Goal: Task Accomplishment & Management: Complete application form

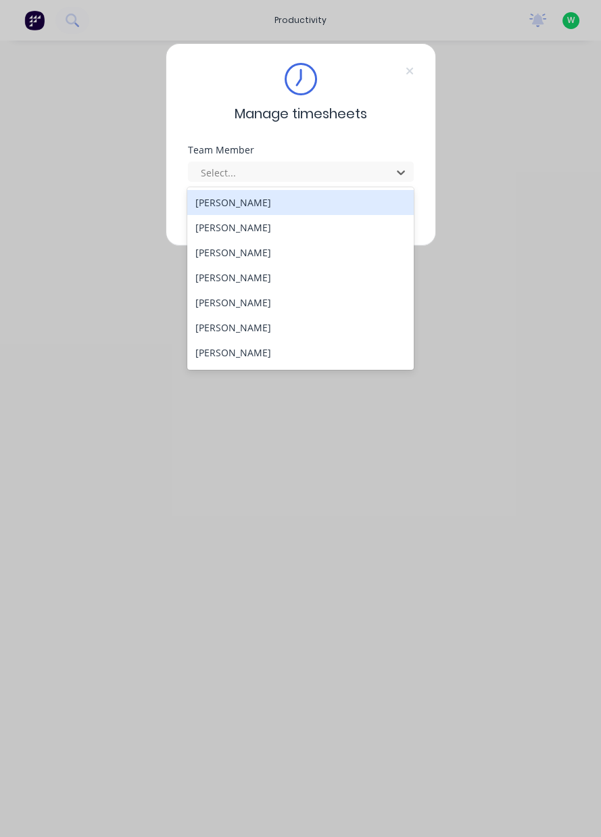
click at [269, 222] on div "[PERSON_NAME]" at bounding box center [300, 227] width 226 height 25
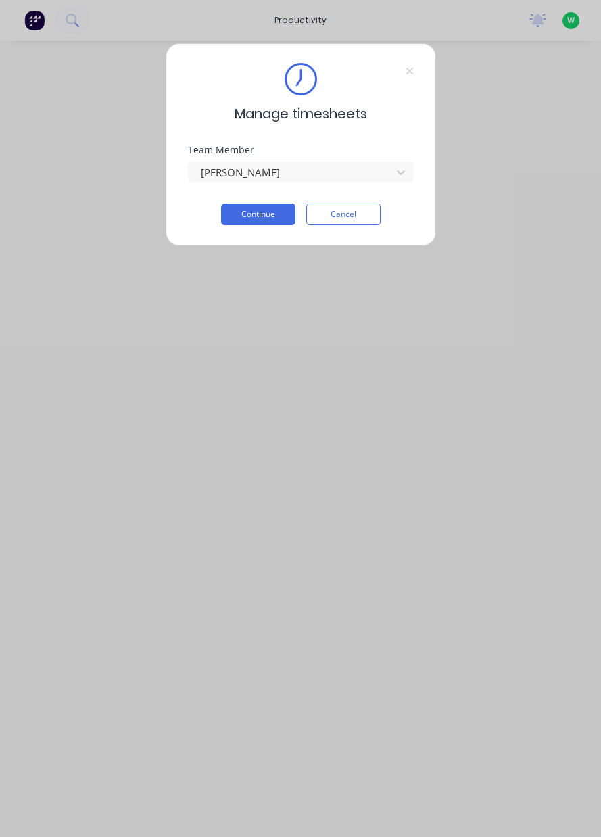
click at [257, 212] on button "Continue" at bounding box center [258, 214] width 74 height 22
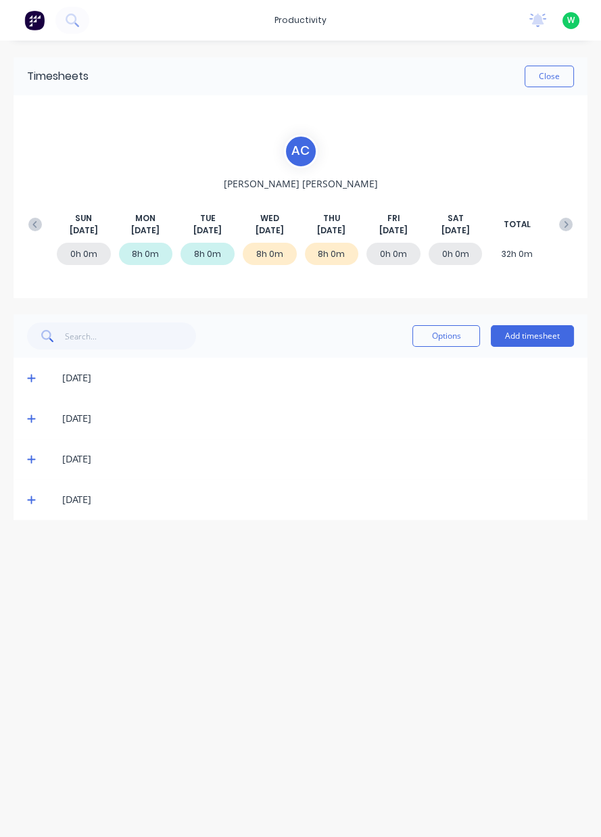
click at [539, 343] on button "Add timesheet" at bounding box center [532, 336] width 83 height 22
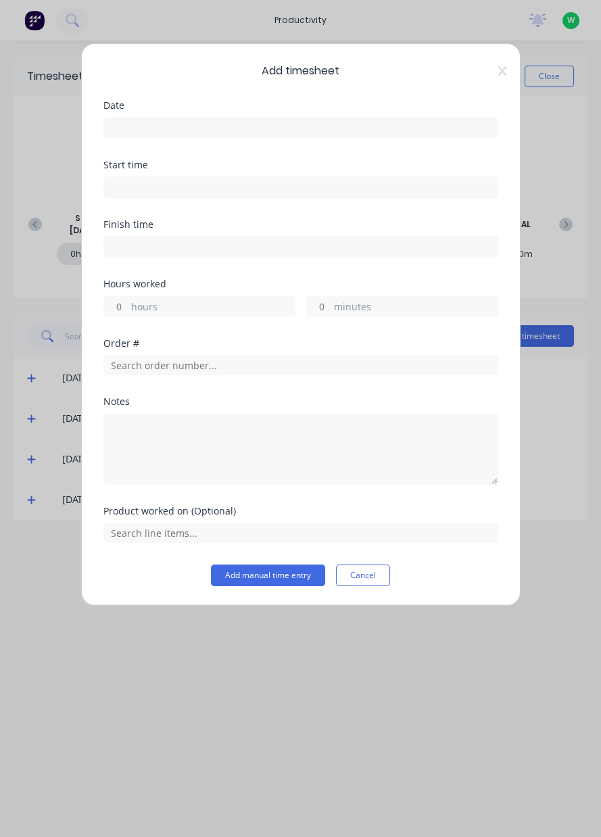
click at [223, 127] on input at bounding box center [300, 128] width 393 height 20
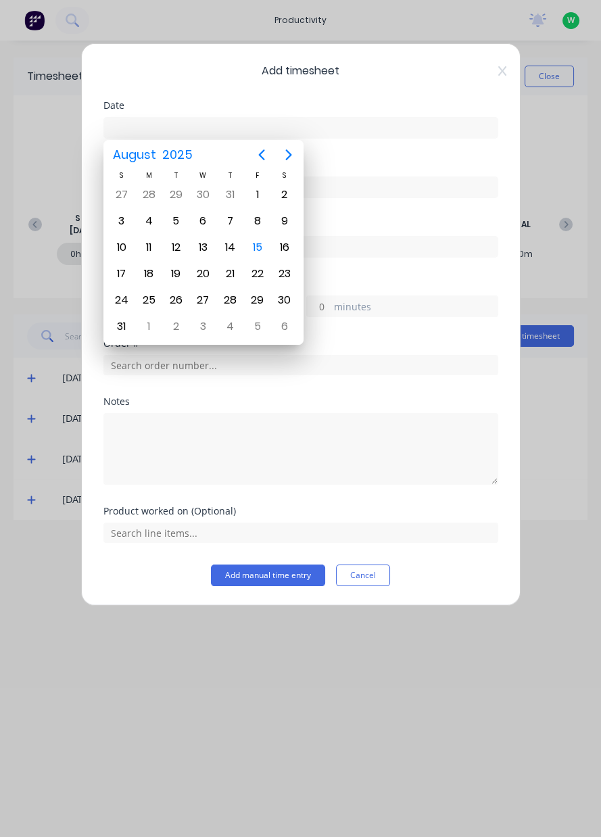
click at [258, 247] on div "15" at bounding box center [257, 247] width 20 height 20
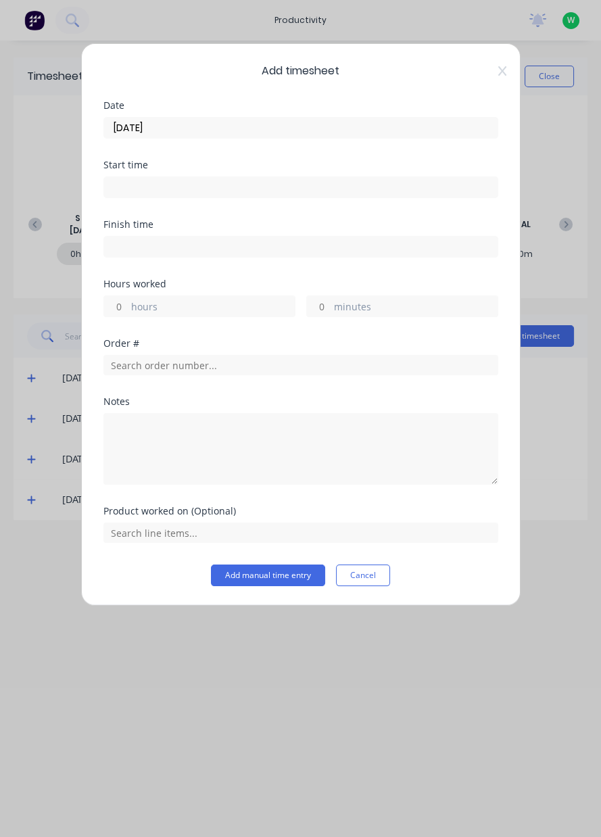
type input "[DATE]"
click at [186, 309] on label "hours" at bounding box center [213, 307] width 164 height 17
click at [128, 309] on input "hours" at bounding box center [116, 306] width 24 height 20
type input "6"
click at [247, 243] on input at bounding box center [300, 247] width 393 height 20
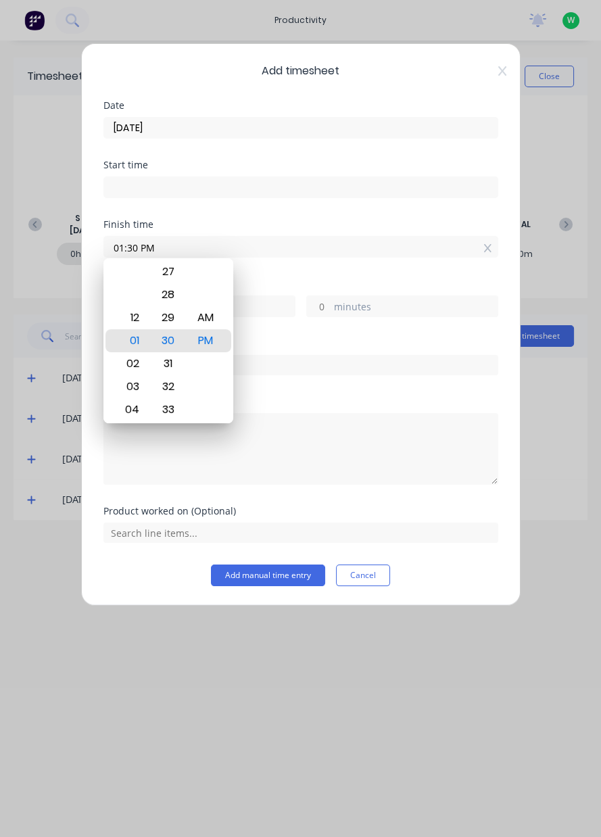
click at [488, 245] on icon at bounding box center [487, 248] width 7 height 8
type input "01:30 PM"
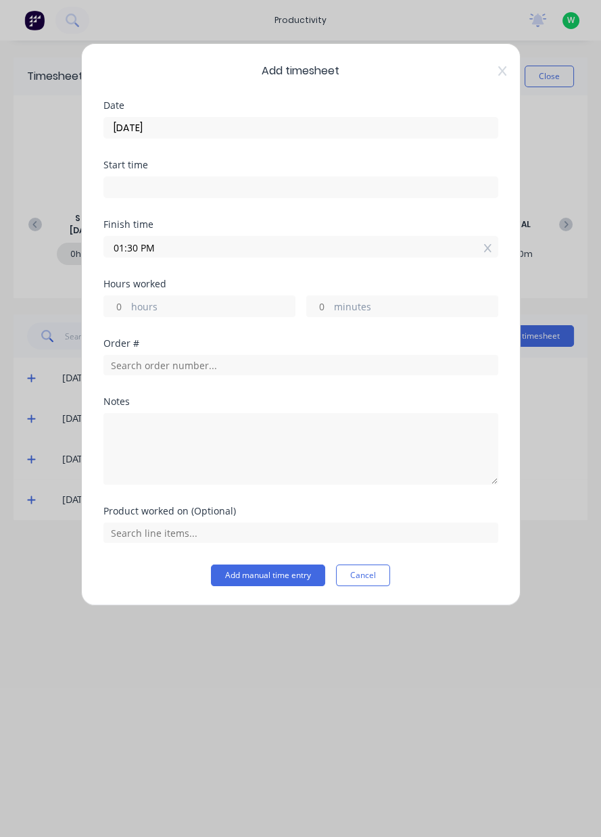
click at [479, 248] on input "01:30 PM" at bounding box center [300, 247] width 393 height 20
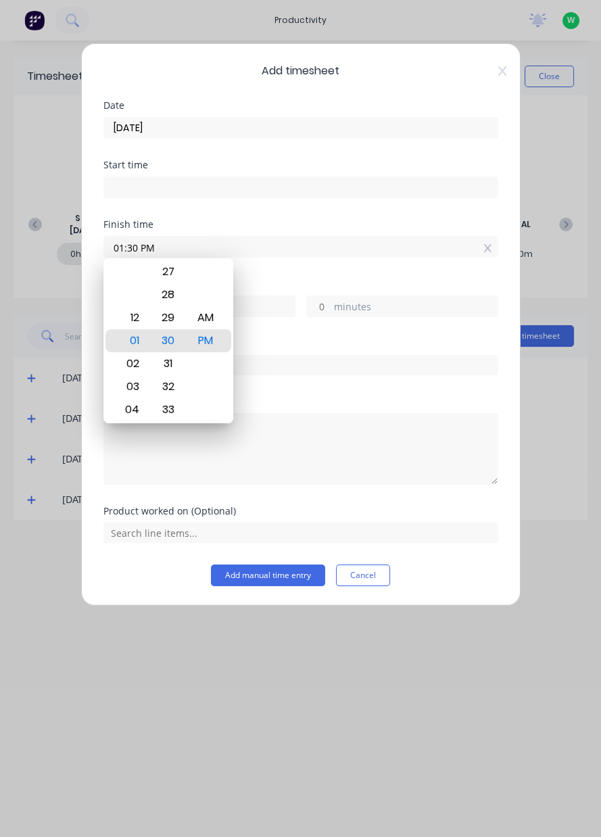
click at [487, 250] on icon at bounding box center [487, 247] width 7 height 9
type input "01:30 PM"
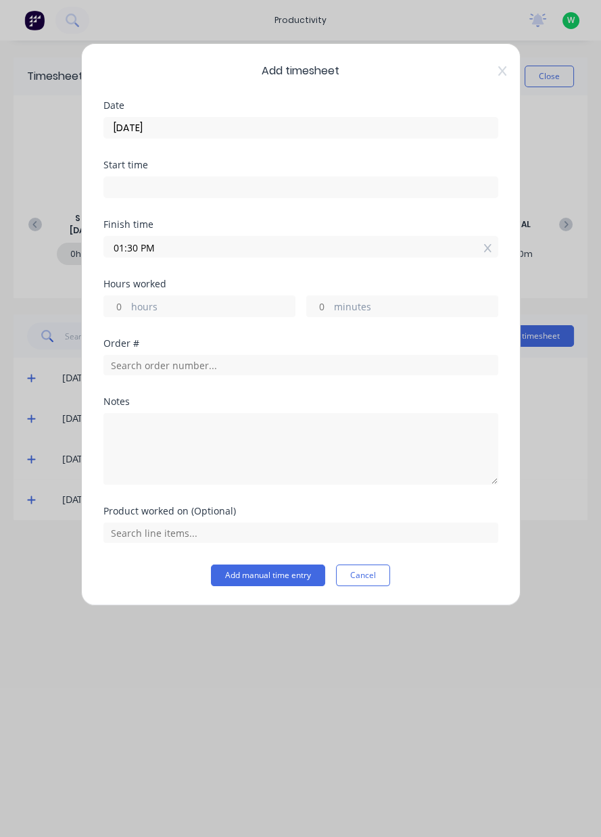
click at [487, 246] on icon at bounding box center [487, 248] width 7 height 8
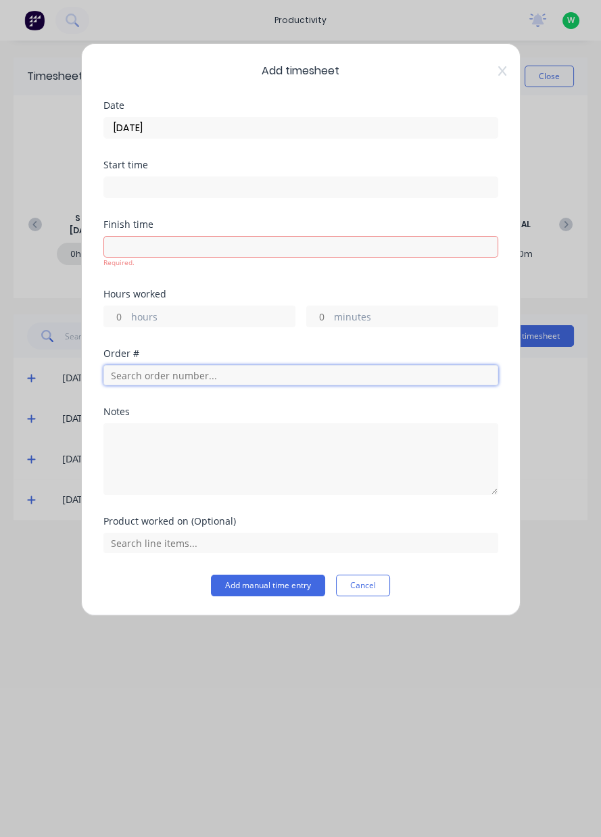
click at [236, 379] on input "text" at bounding box center [300, 375] width 395 height 20
click at [189, 311] on label "hours" at bounding box center [213, 318] width 164 height 17
click at [128, 311] on input "hours" at bounding box center [116, 316] width 24 height 20
type input "6"
click at [201, 378] on div "Order #" at bounding box center [300, 378] width 395 height 58
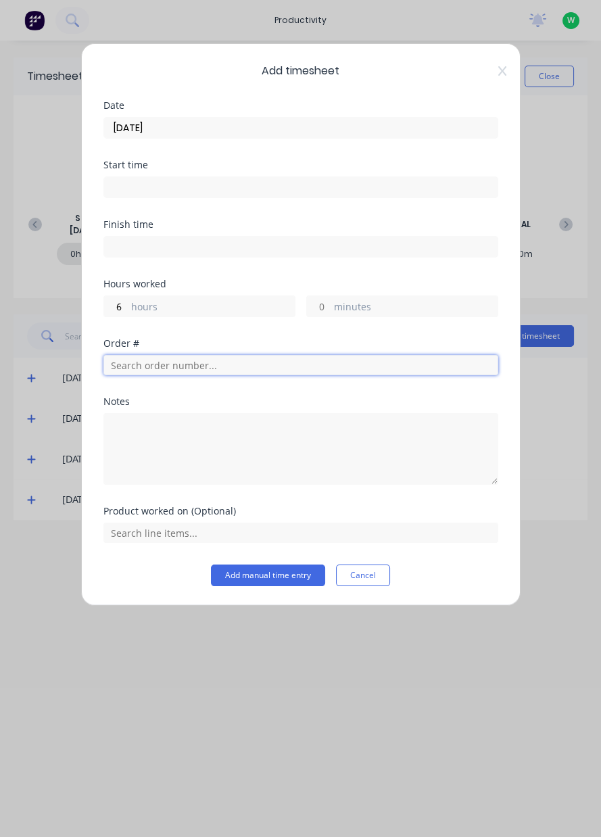
type input "1"
type input "18966"
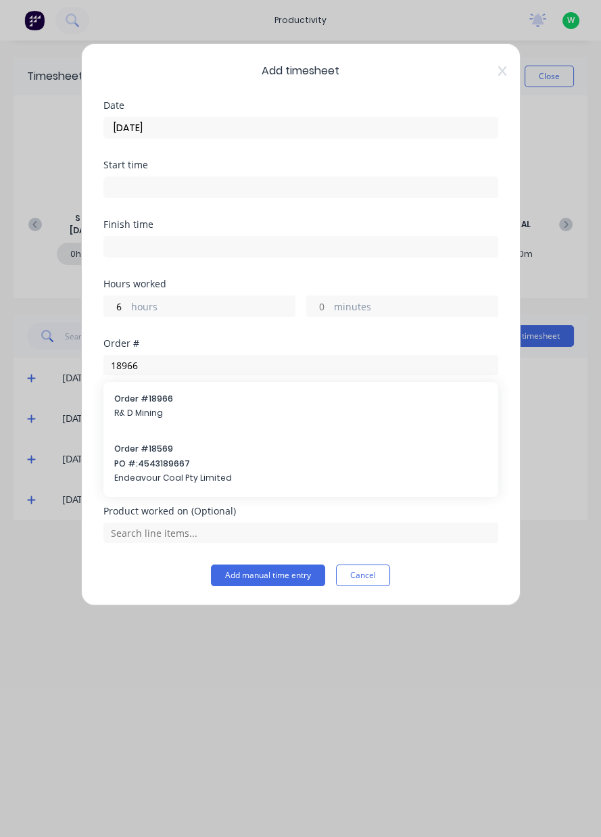
click at [258, 408] on span "R& D Mining" at bounding box center [300, 413] width 373 height 12
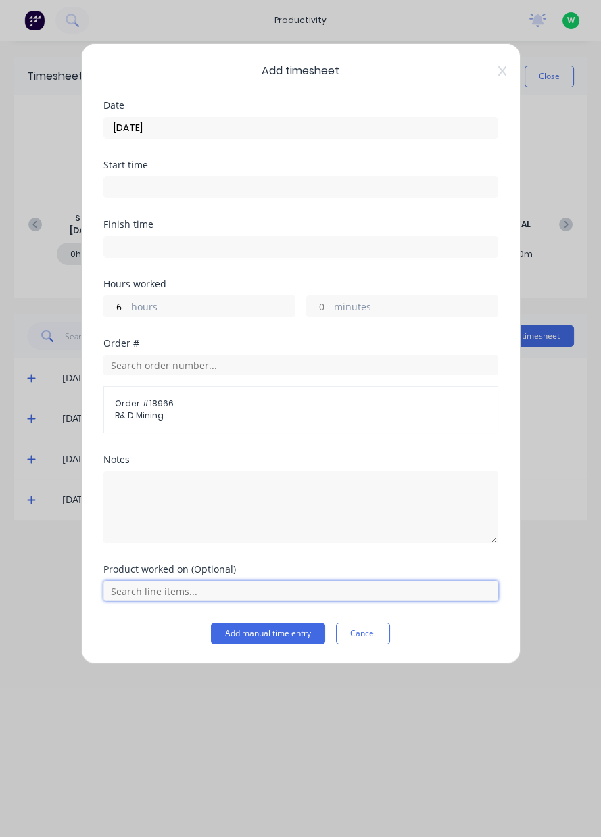
click at [203, 591] on input "text" at bounding box center [300, 591] width 395 height 20
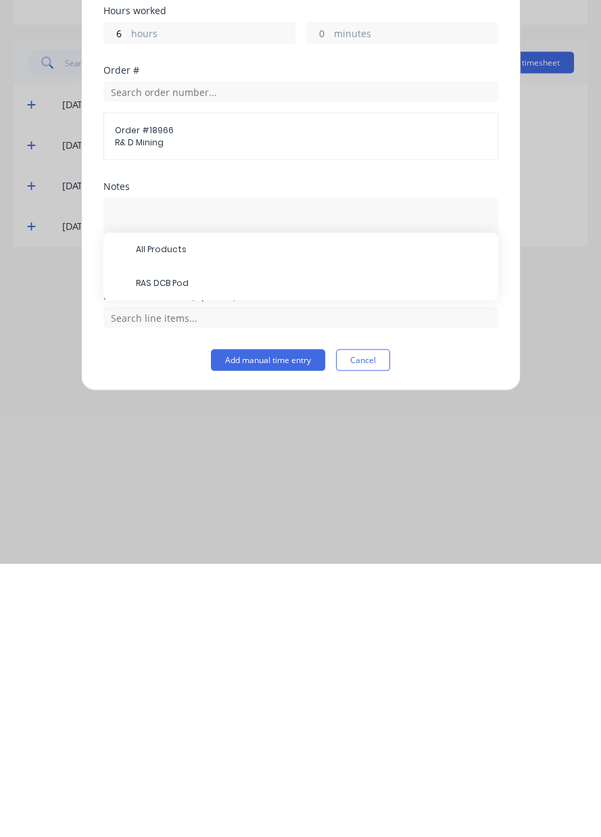
click at [231, 557] on span "RAS DCB Pod" at bounding box center [312, 557] width 352 height 12
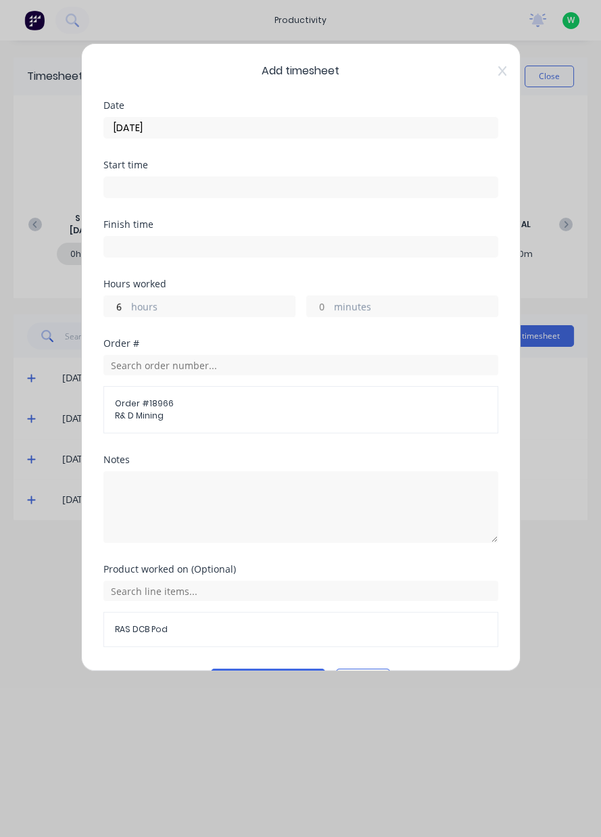
scroll to position [36, 0]
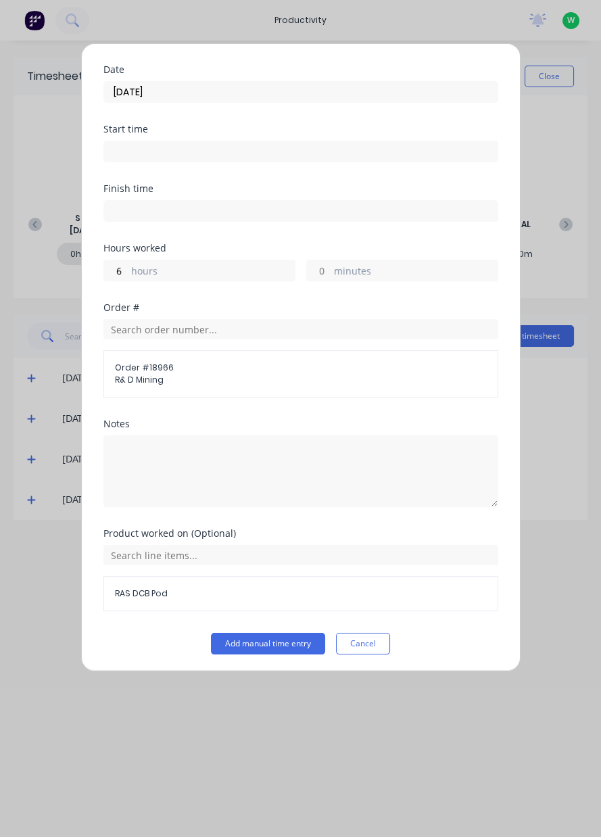
click at [278, 638] on button "Add manual time entry" at bounding box center [268, 644] width 114 height 22
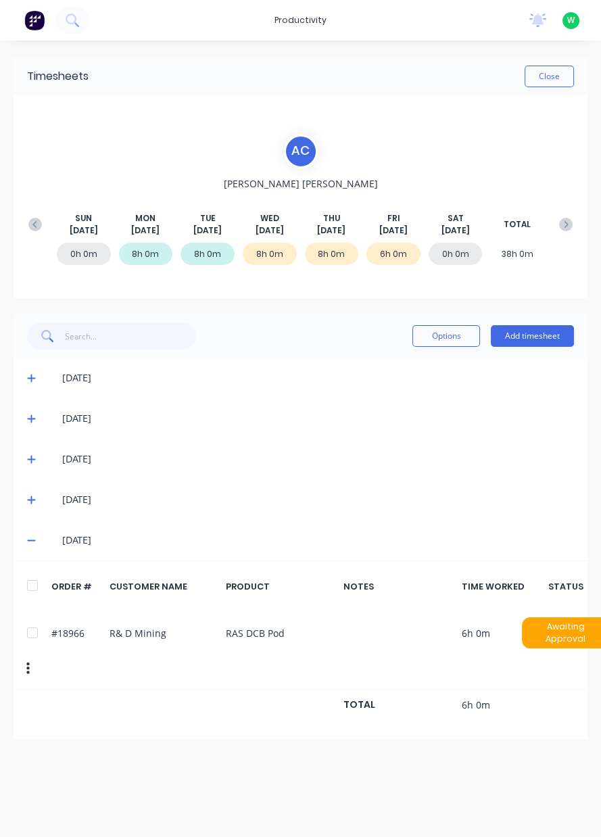
click at [523, 338] on button "Add timesheet" at bounding box center [532, 336] width 83 height 22
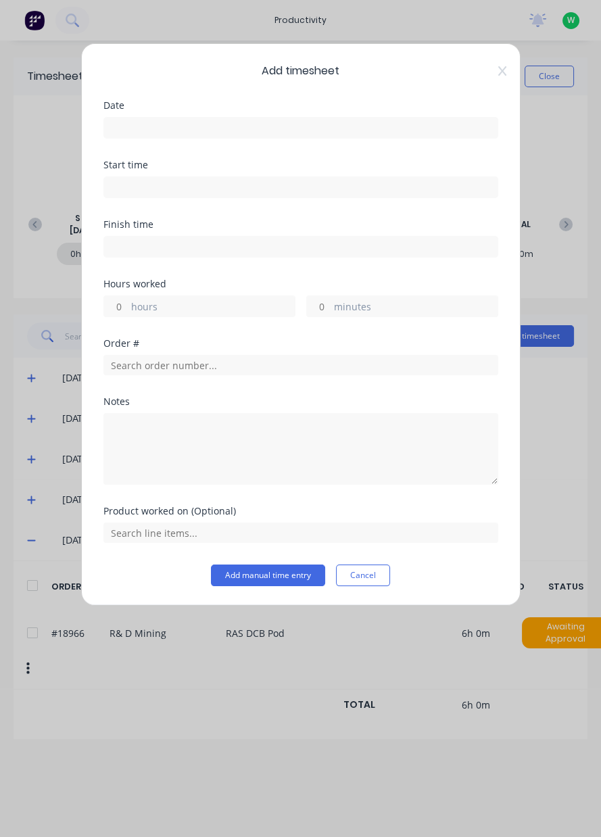
click at [194, 302] on label "hours" at bounding box center [213, 307] width 164 height 17
click at [128, 302] on input "hours" at bounding box center [116, 306] width 24 height 20
type input "2"
click at [197, 366] on input "text" at bounding box center [300, 365] width 395 height 20
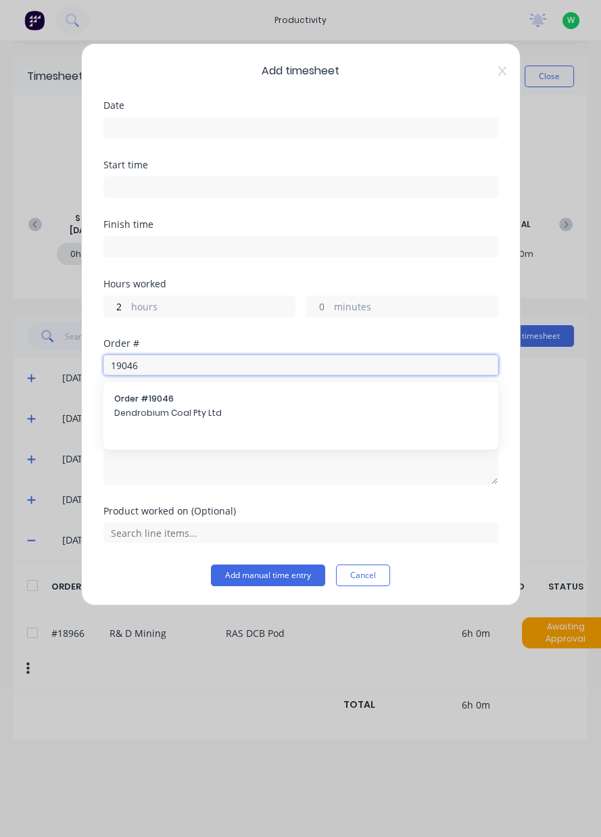
type input "19046"
click at [199, 409] on span "Dendrobium Coal Pty Ltd" at bounding box center [300, 413] width 373 height 12
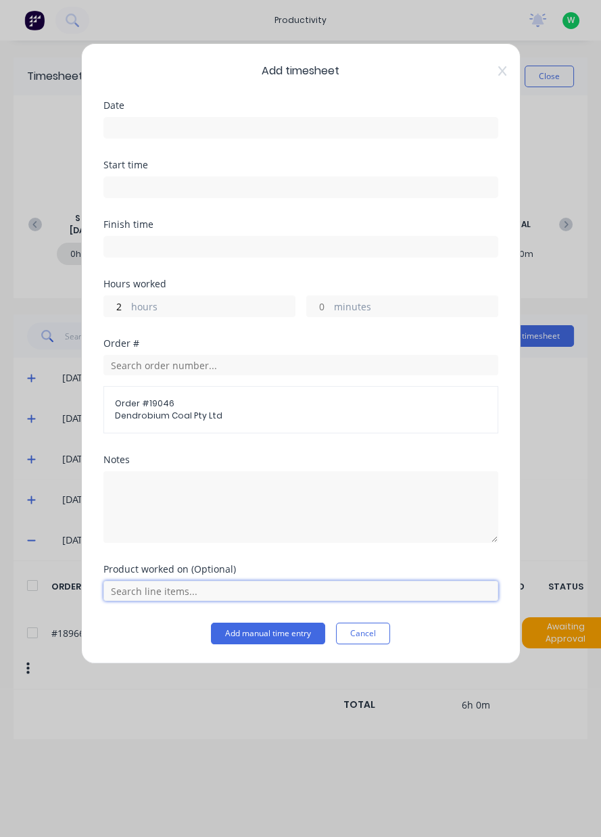
click at [183, 583] on input "text" at bounding box center [300, 591] width 395 height 20
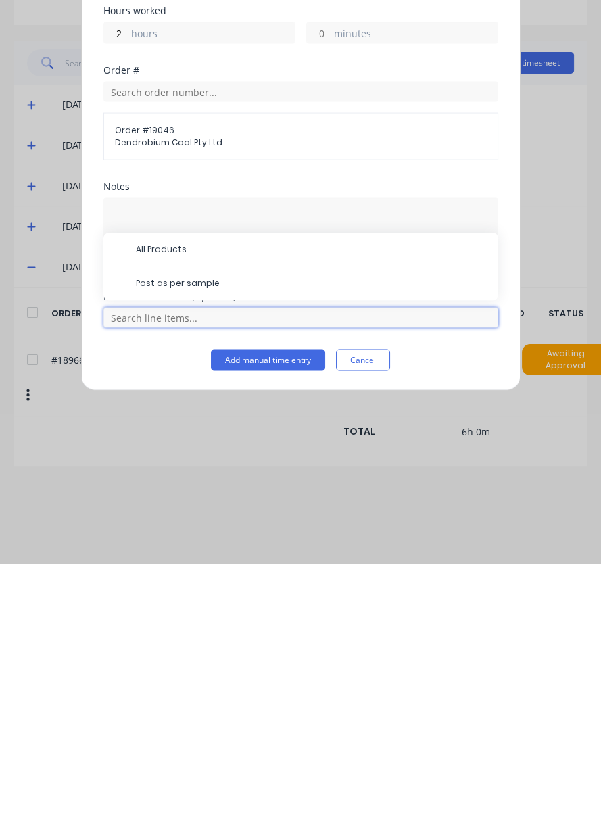
scroll to position [33, 0]
click at [247, 560] on span "Post as per sample" at bounding box center [312, 557] width 352 height 12
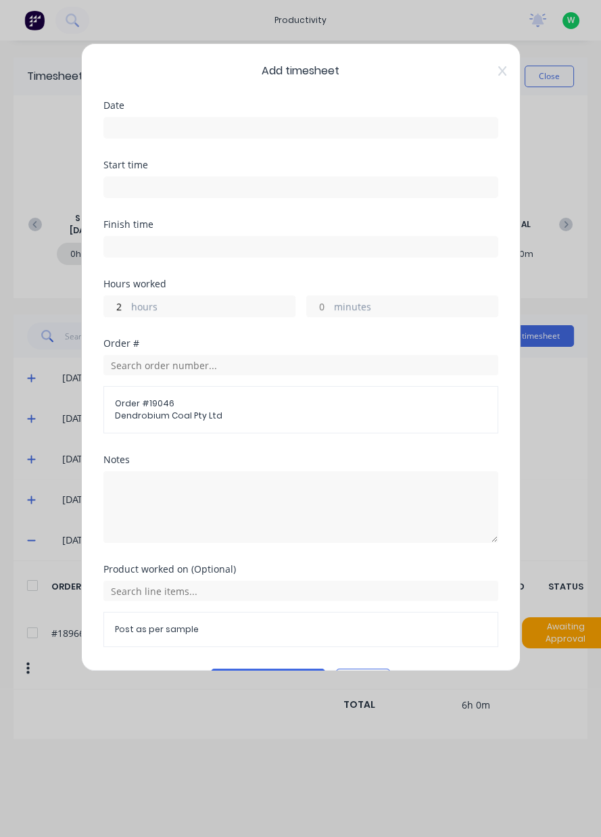
scroll to position [36, 0]
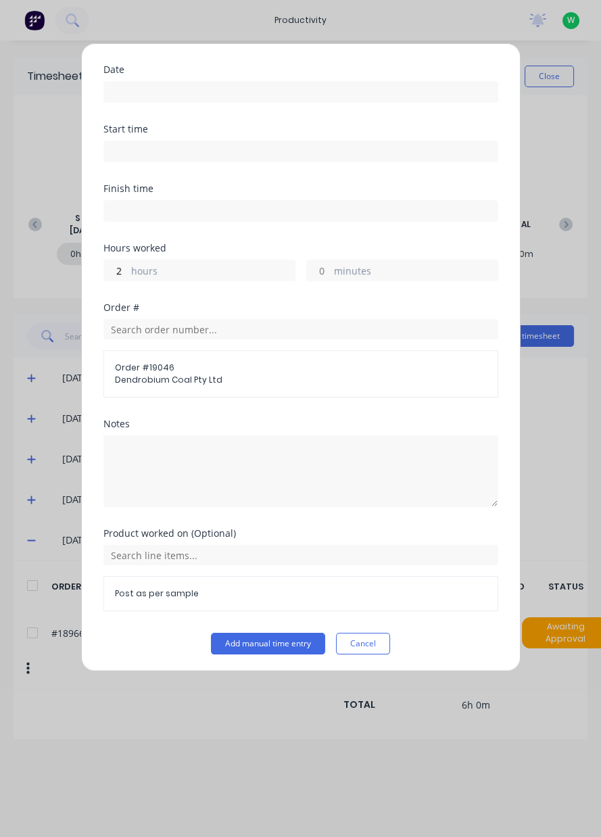
click at [274, 638] on button "Add manual time entry" at bounding box center [268, 644] width 114 height 22
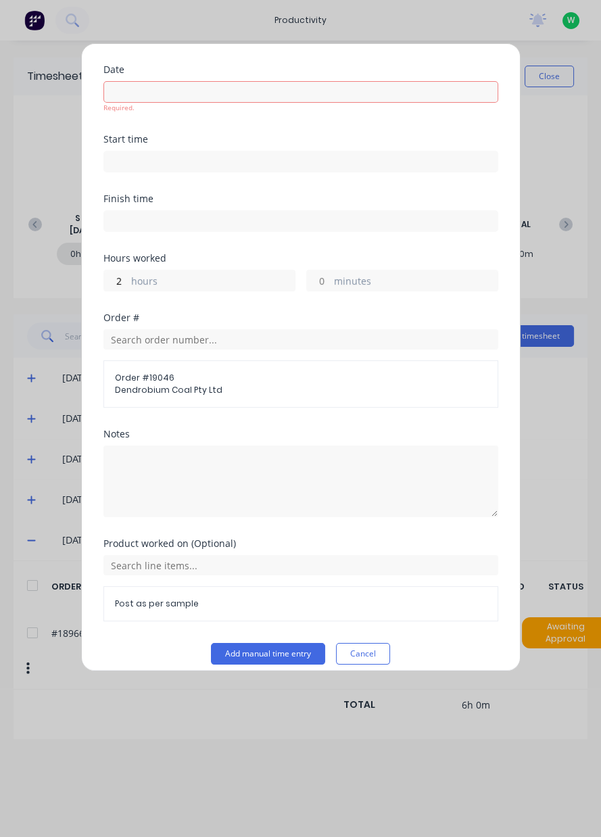
click at [288, 651] on button "Add manual time entry" at bounding box center [268, 654] width 114 height 22
click at [276, 647] on button "Add manual time entry" at bounding box center [268, 654] width 114 height 22
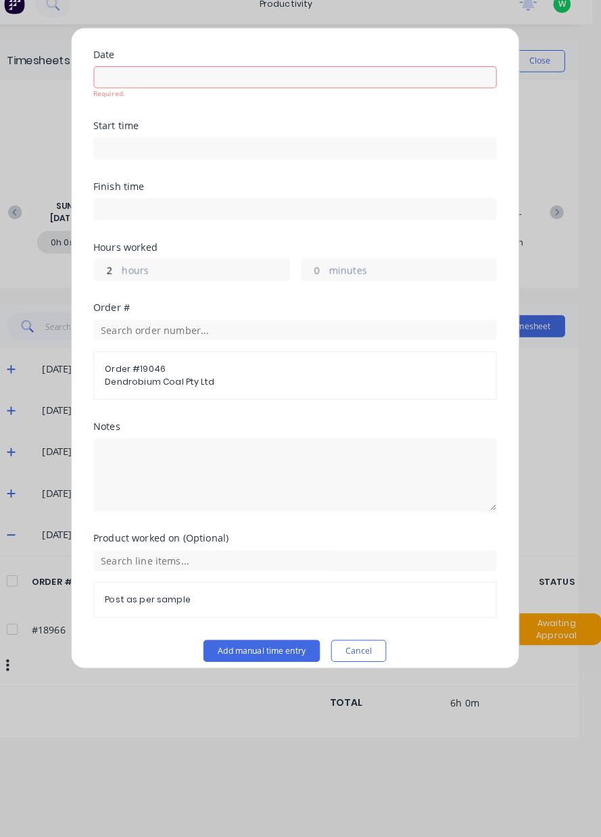
scroll to position [0, 0]
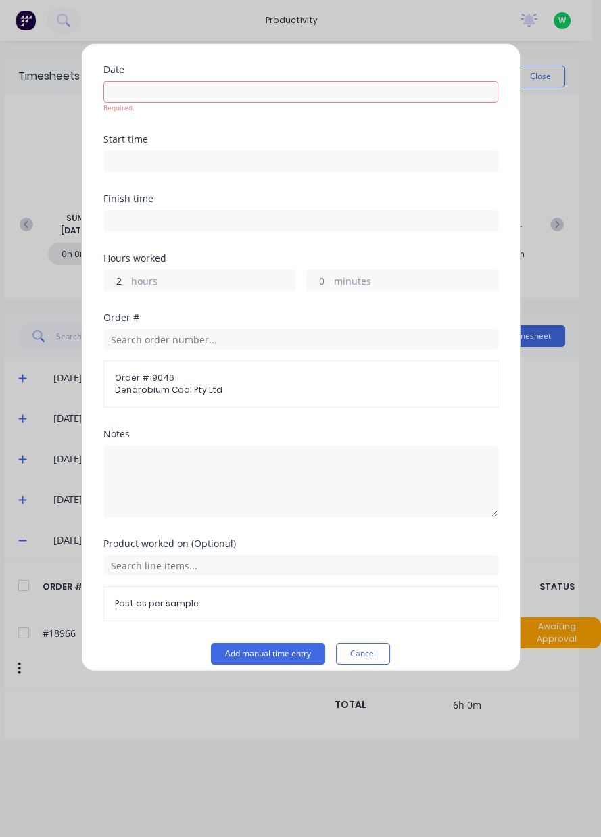
click at [237, 85] on input at bounding box center [300, 92] width 393 height 20
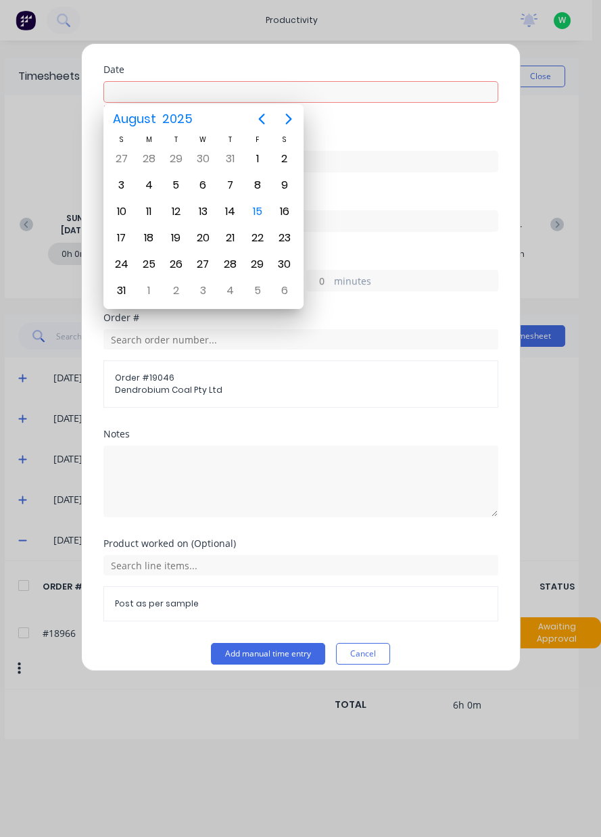
click at [257, 216] on div "15" at bounding box center [257, 211] width 20 height 20
type input "[DATE]"
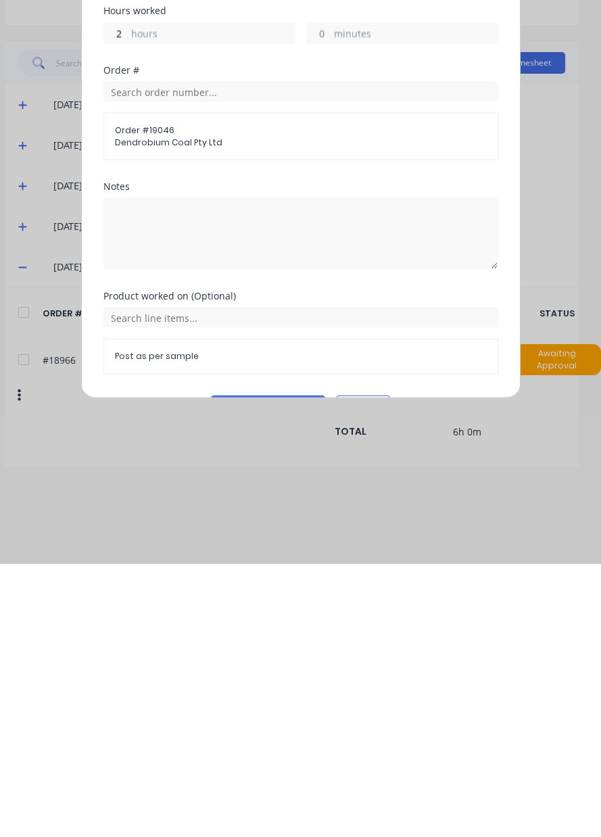
click at [268, 671] on button "Add manual time entry" at bounding box center [268, 680] width 114 height 22
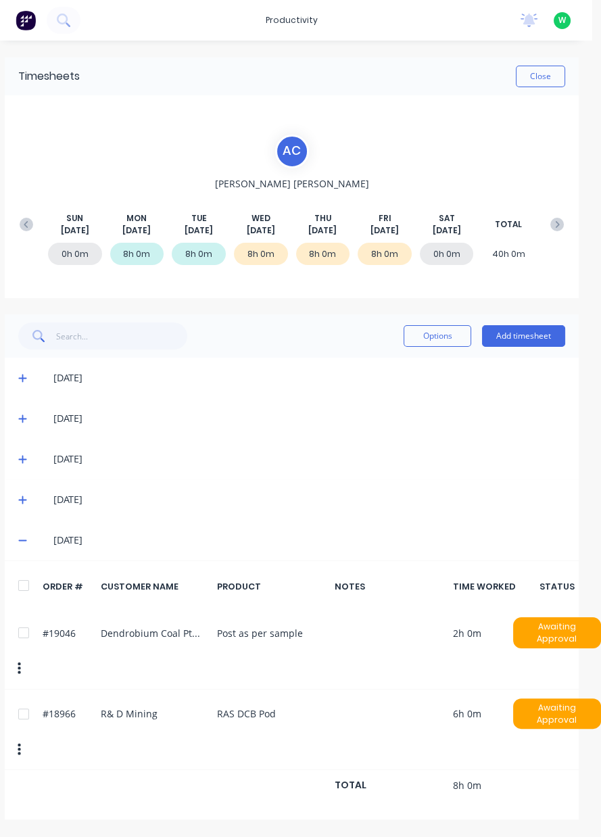
click at [26, 658] on button "button" at bounding box center [19, 668] width 32 height 24
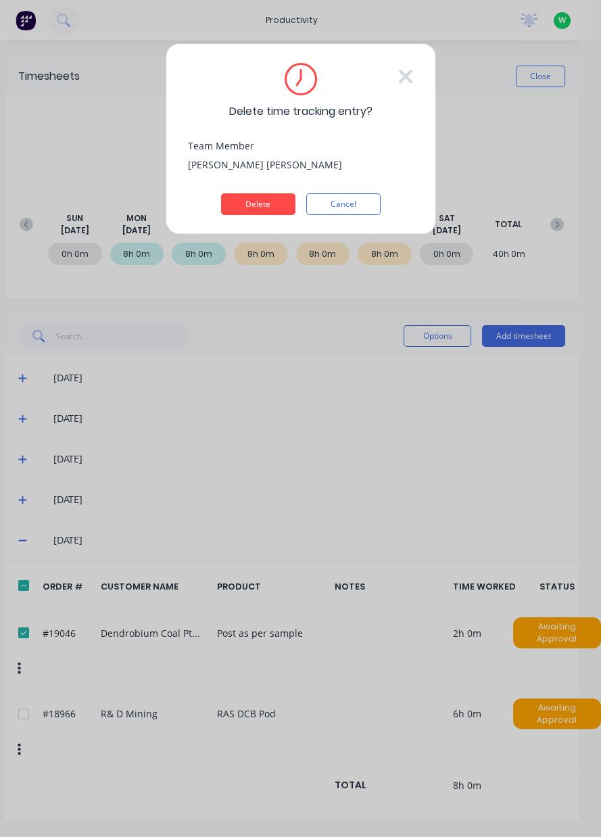
click at [18, 750] on div "Delete time tracking entry? Team Member [PERSON_NAME] Delete Cancel" at bounding box center [300, 418] width 601 height 837
click at [352, 204] on button "Cancel" at bounding box center [343, 204] width 74 height 22
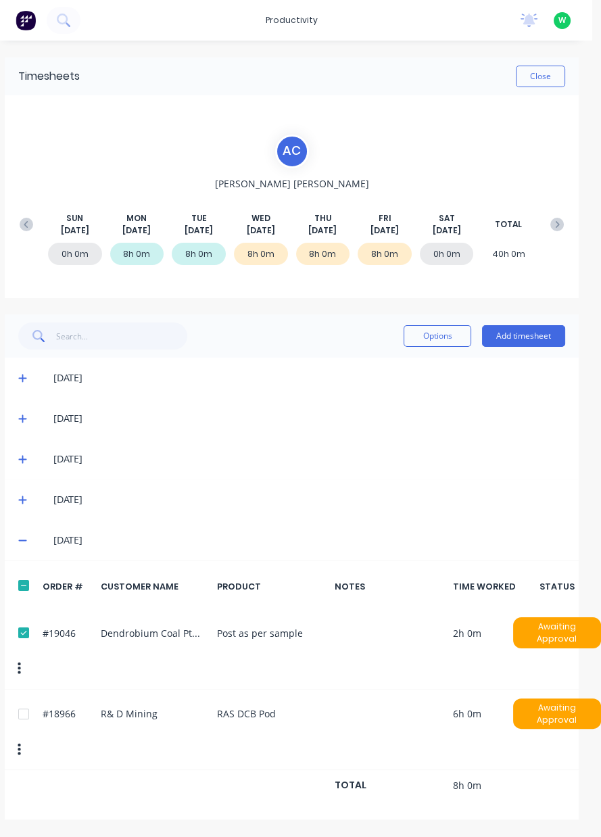
click at [17, 738] on button "button" at bounding box center [19, 750] width 32 height 24
click at [22, 629] on div at bounding box center [23, 632] width 27 height 27
click at [19, 743] on icon "button" at bounding box center [19, 749] width 3 height 12
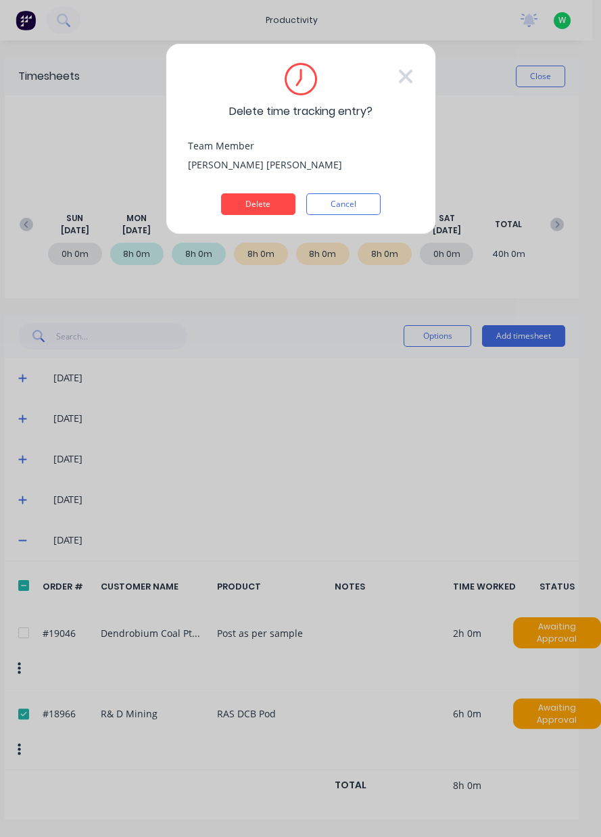
click at [264, 206] on button "Delete" at bounding box center [258, 204] width 74 height 22
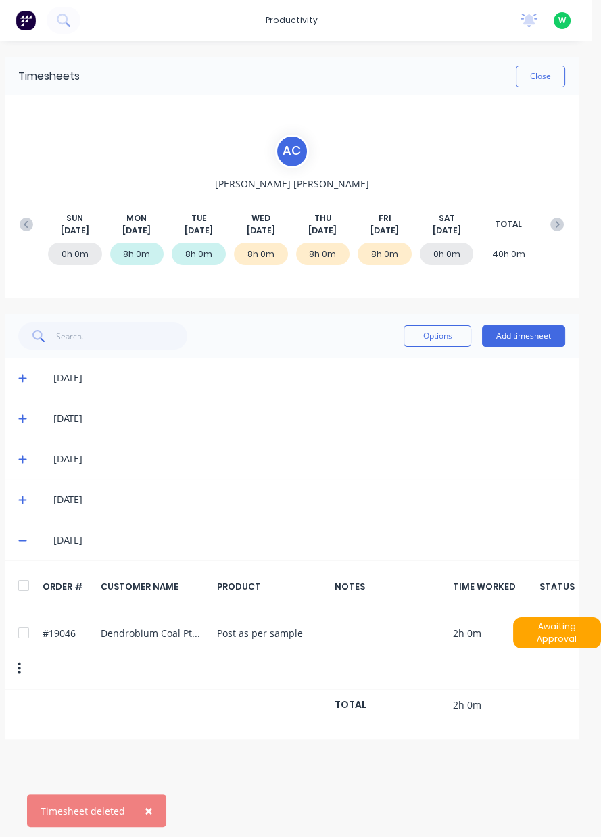
click at [534, 339] on button "Add timesheet" at bounding box center [523, 336] width 83 height 22
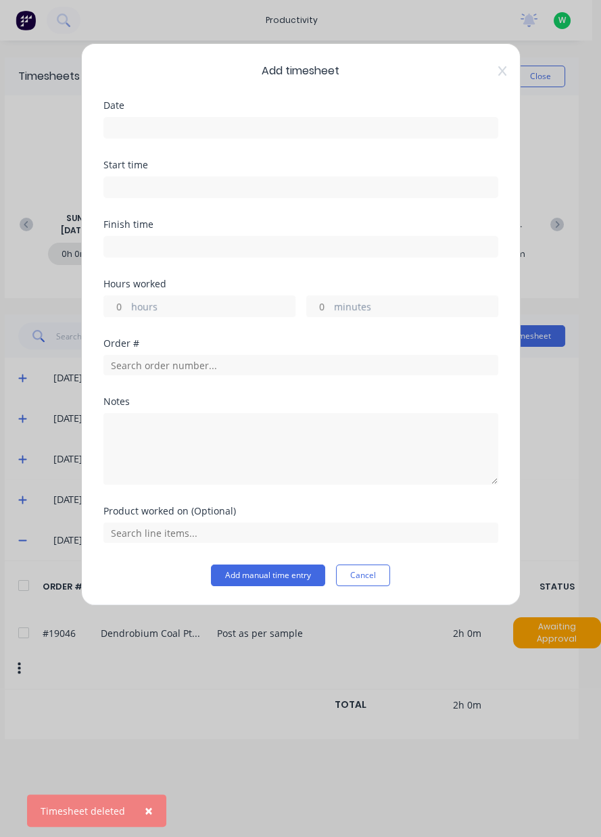
click at [193, 308] on label "hours" at bounding box center [213, 307] width 164 height 17
click at [128, 308] on input "hours" at bounding box center [116, 306] width 24 height 20
type input "5"
click at [172, 117] on label at bounding box center [300, 128] width 395 height 22
click at [172, 118] on input at bounding box center [300, 128] width 393 height 20
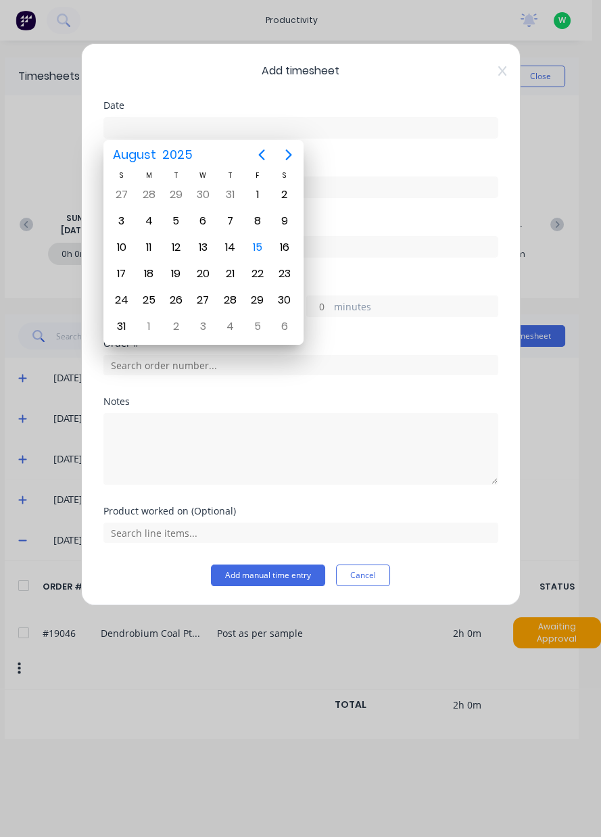
click at [258, 249] on div "15" at bounding box center [257, 247] width 20 height 20
type input "[DATE]"
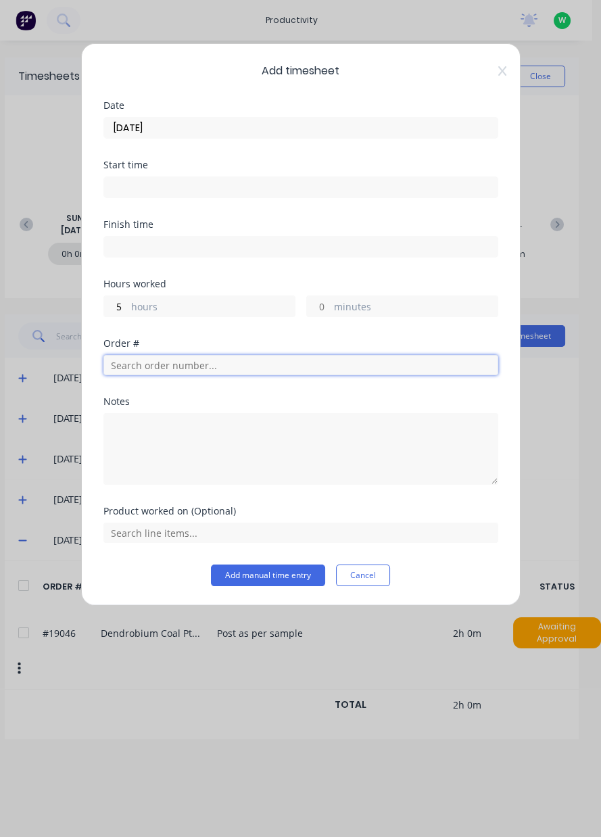
click at [224, 366] on input "text" at bounding box center [300, 365] width 395 height 20
type input "18966"
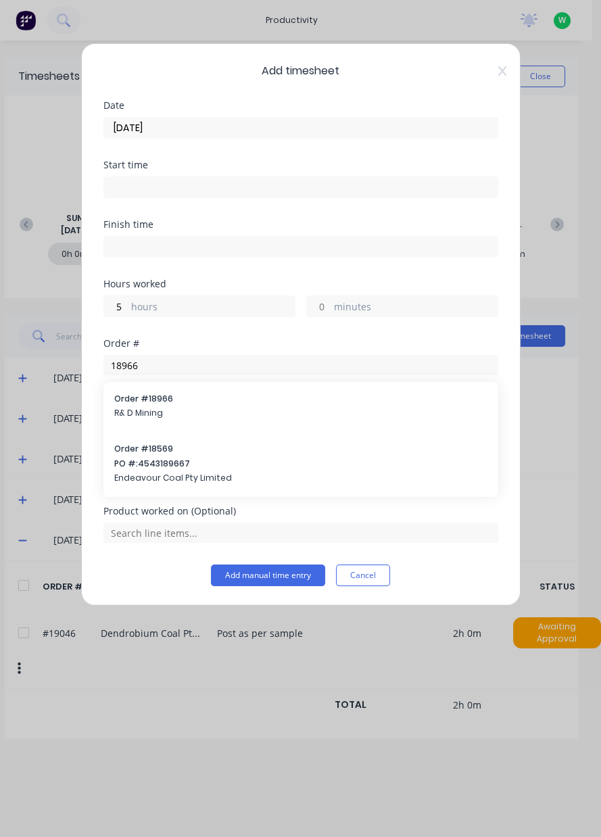
click at [222, 408] on span "R& D Mining" at bounding box center [300, 413] width 373 height 12
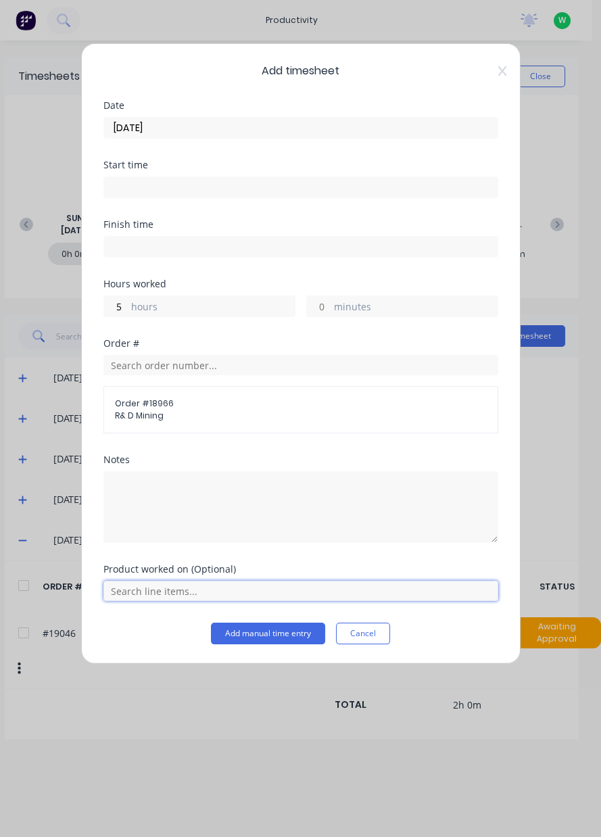
click at [146, 598] on input "text" at bounding box center [300, 591] width 395 height 20
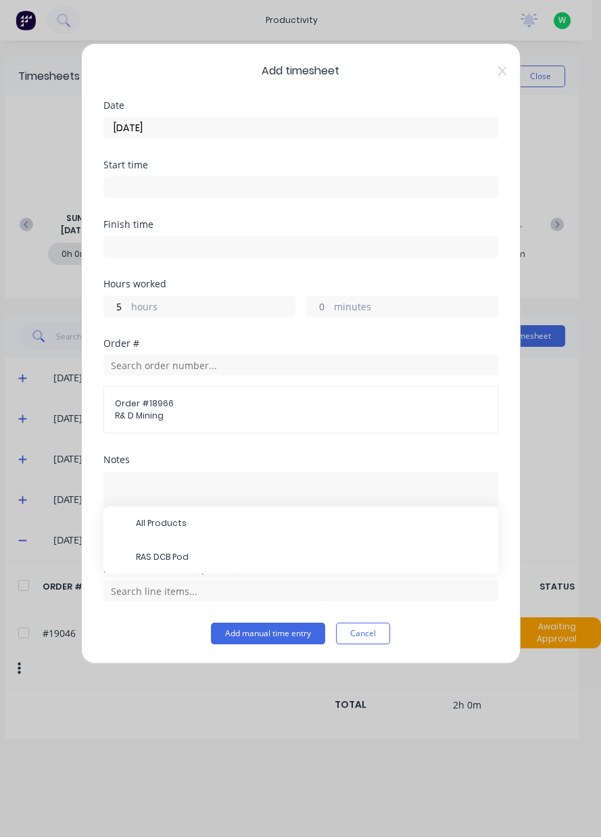
click at [210, 560] on span "RAS DCB Pod" at bounding box center [312, 557] width 352 height 12
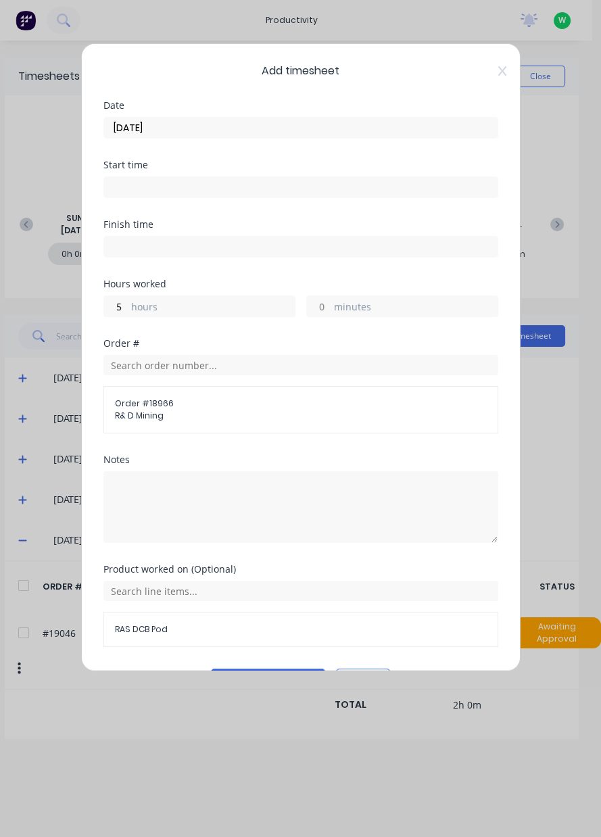
click at [266, 679] on button "Add manual time entry" at bounding box center [268, 680] width 114 height 22
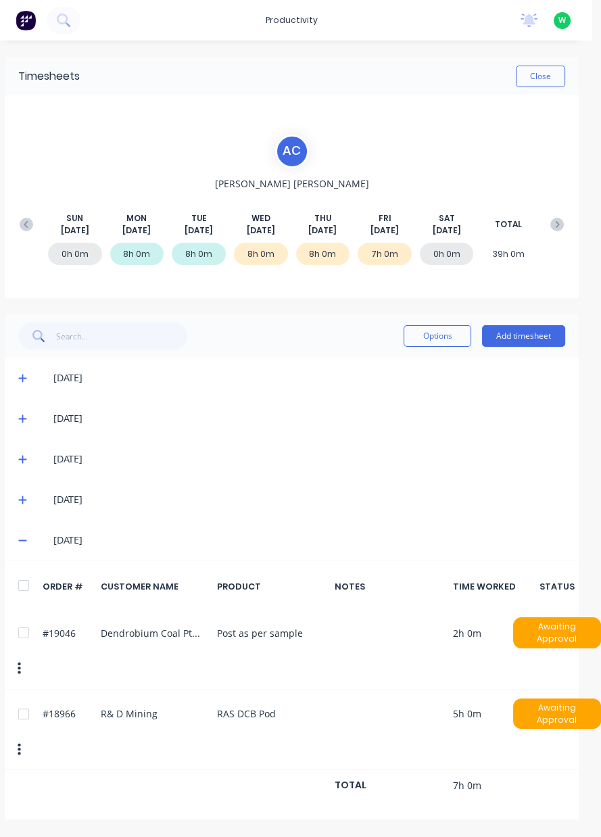
click at [529, 337] on button "Add timesheet" at bounding box center [523, 336] width 83 height 22
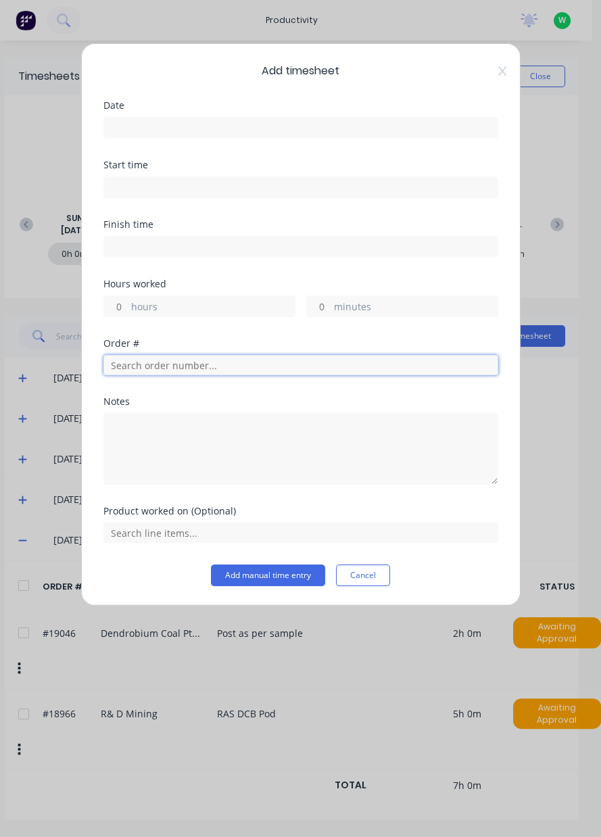
click at [139, 366] on input "text" at bounding box center [300, 365] width 395 height 20
type input "17483"
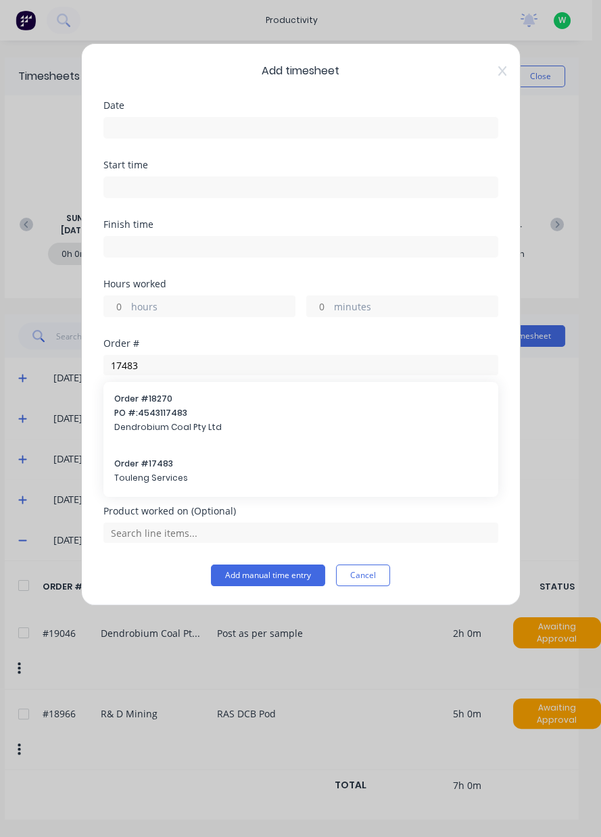
click at [145, 472] on span "Touleng Services" at bounding box center [300, 478] width 373 height 12
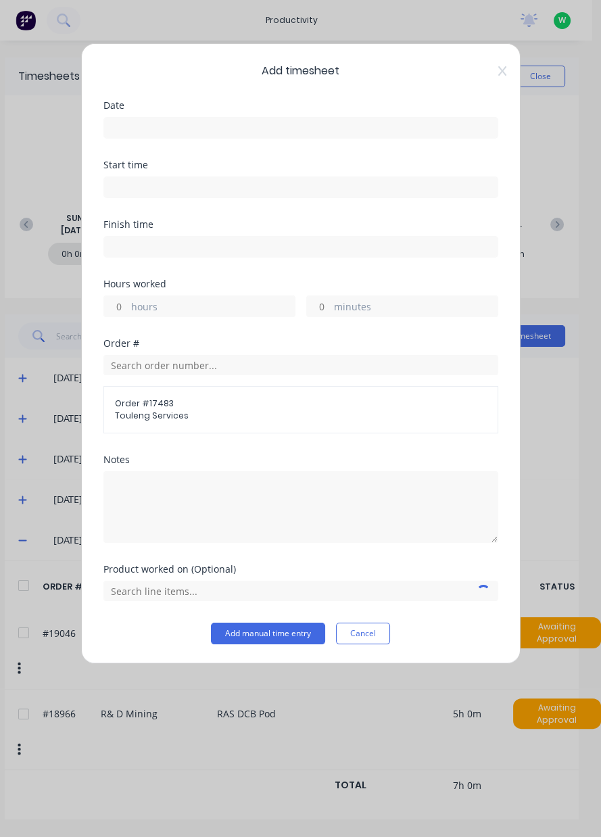
click at [136, 133] on input at bounding box center [300, 128] width 393 height 20
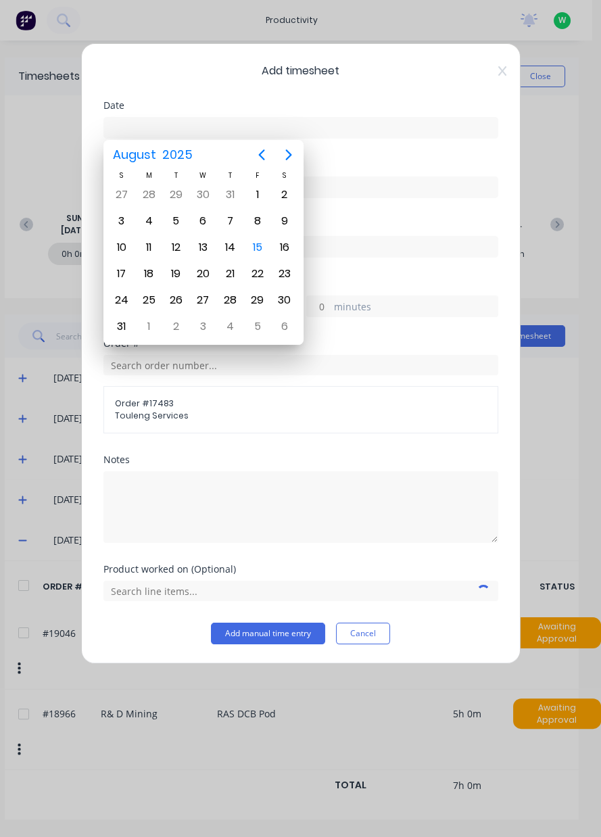
click at [255, 251] on div "15" at bounding box center [257, 247] width 20 height 20
type input "[DATE]"
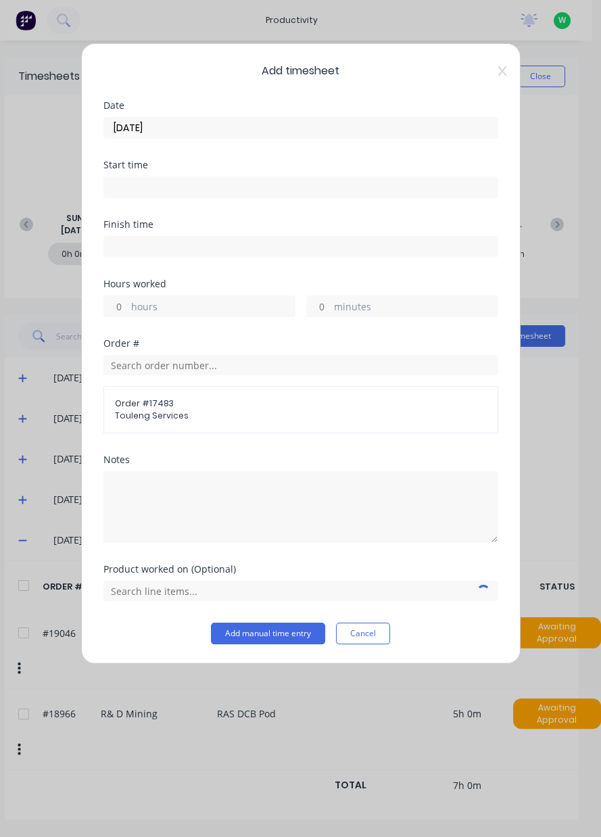
click at [133, 312] on label "hours" at bounding box center [213, 307] width 164 height 17
click at [128, 312] on input "hours" at bounding box center [116, 306] width 24 height 20
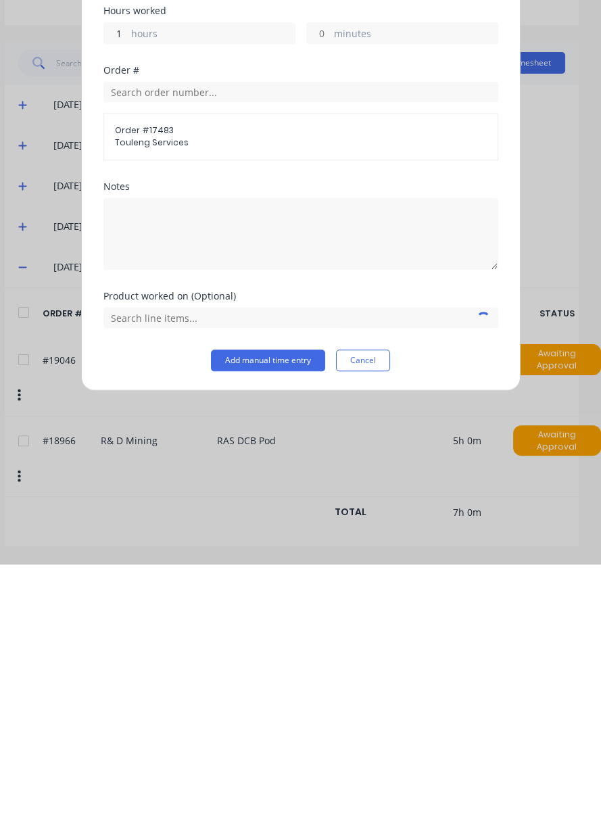
scroll to position [0, 9]
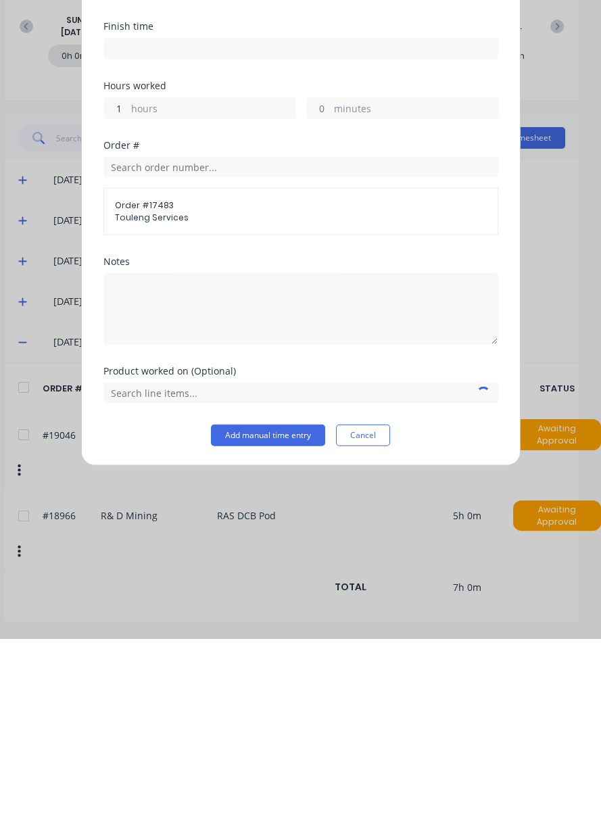
type input "1"
click at [136, 556] on div "Notes" at bounding box center [300, 510] width 395 height 110
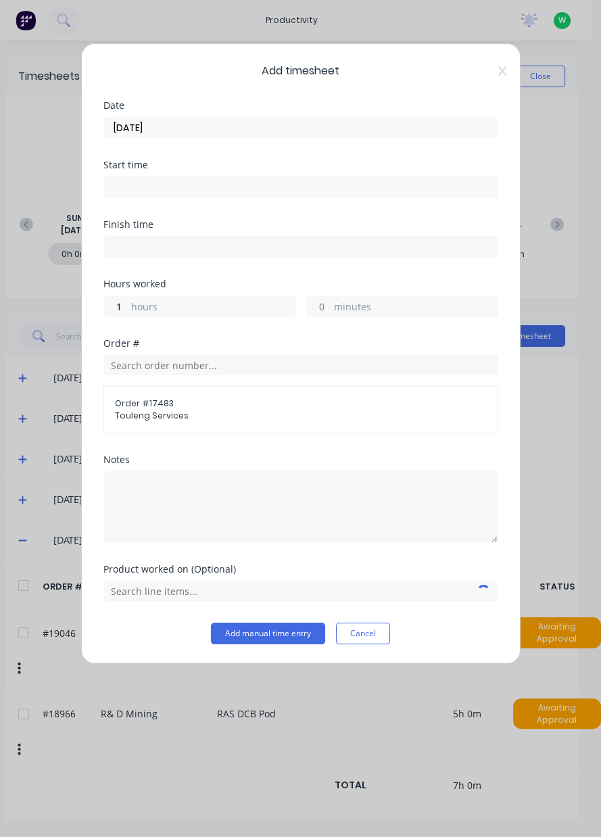
click at [137, 407] on span "Order # 17483" at bounding box center [301, 403] width 372 height 12
click at [139, 592] on input "text" at bounding box center [300, 591] width 395 height 20
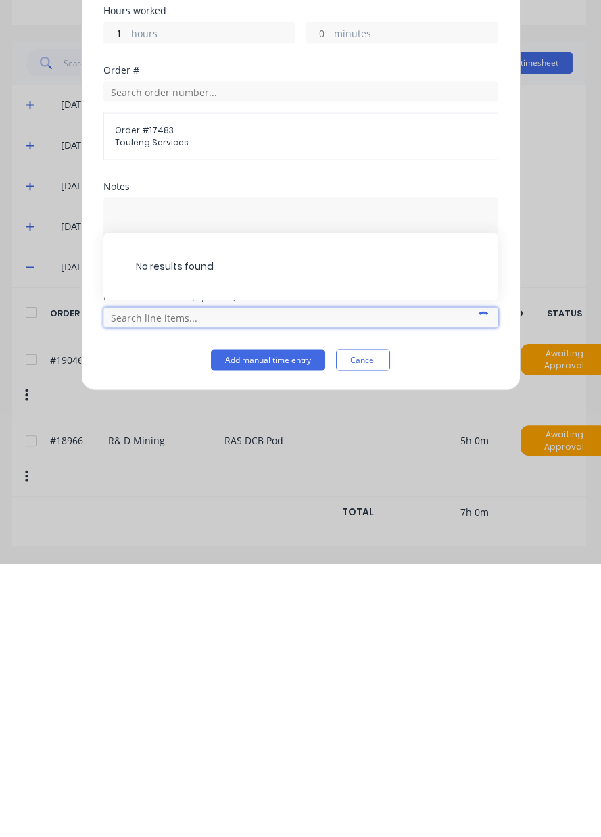
scroll to position [34, 0]
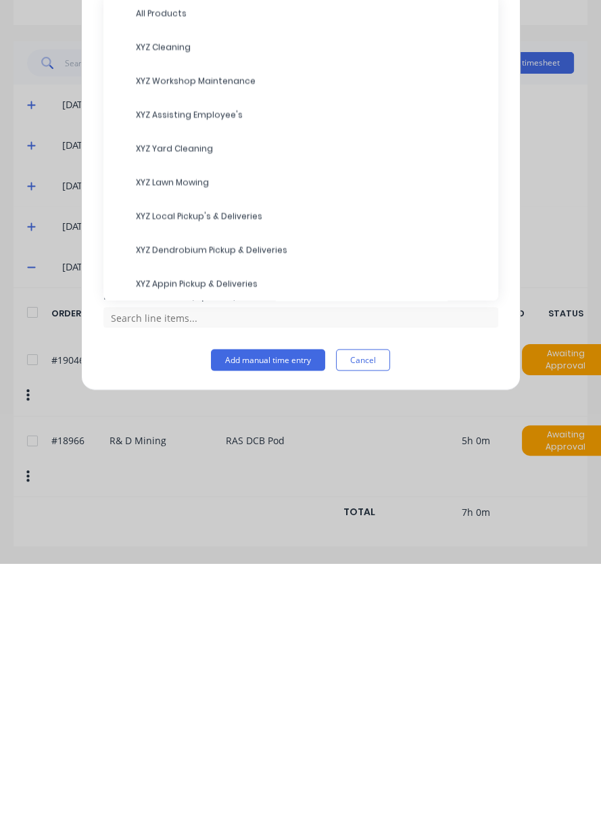
click at [160, 318] on span "XYZ Cleaning" at bounding box center [312, 320] width 352 height 12
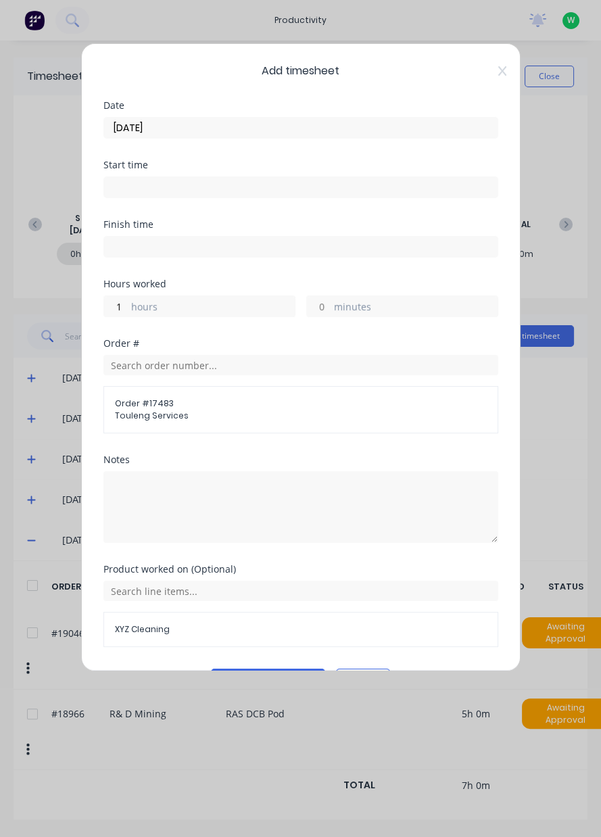
scroll to position [36, 0]
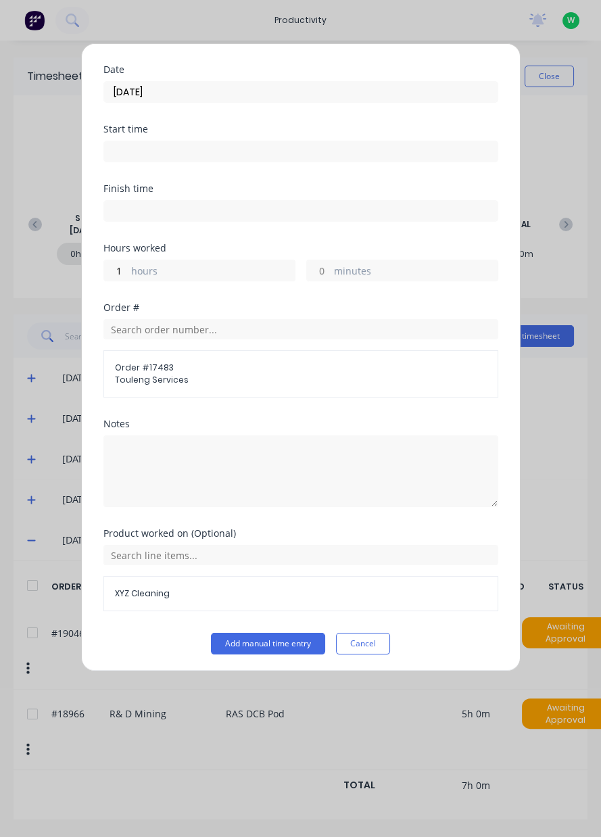
click at [248, 639] on button "Add manual time entry" at bounding box center [268, 644] width 114 height 22
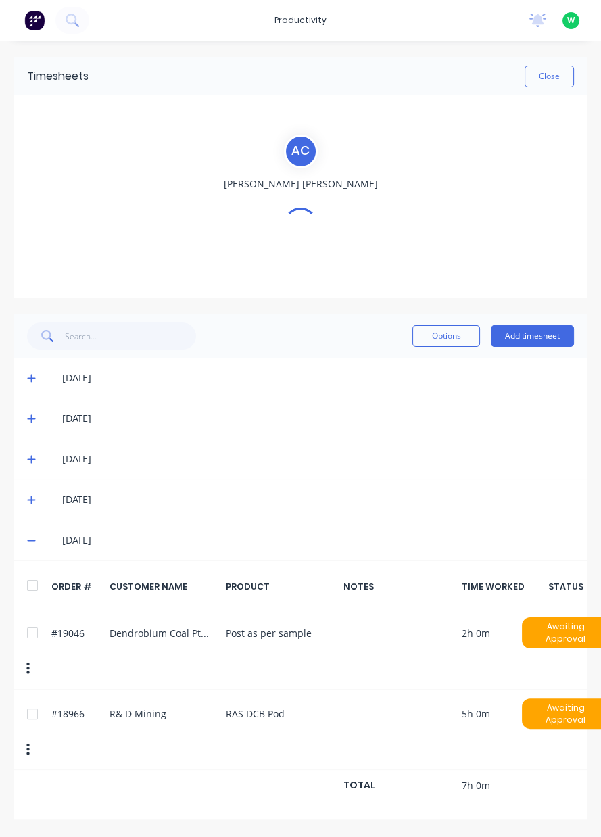
scroll to position [0, 0]
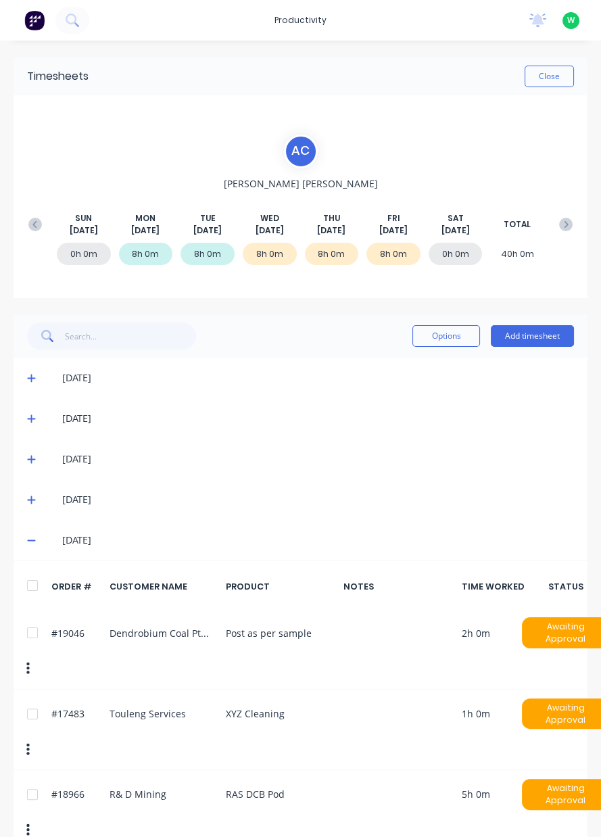
click at [556, 78] on button "Close" at bounding box center [549, 77] width 49 height 22
